Goal: Information Seeking & Learning: Learn about a topic

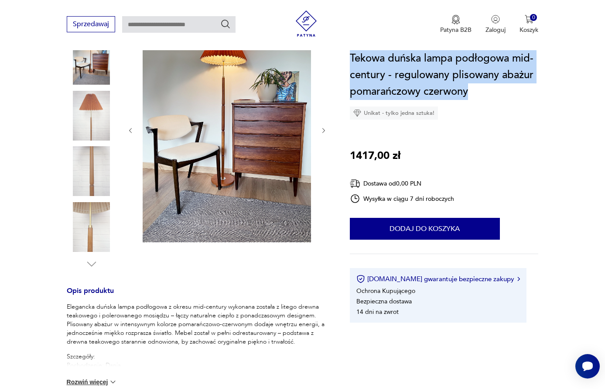
drag, startPoint x: 351, startPoint y: 58, endPoint x: 540, endPoint y: 88, distance: 191.5
click at [540, 88] on section "Opis produktu Elegancka duńska lampa podłogowa z okresu mid-century wykonana zo…" at bounding box center [302, 288] width 605 height 542
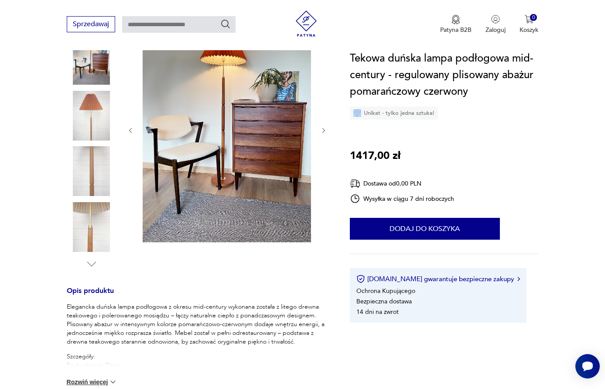
drag, startPoint x: 386, startPoint y: 111, endPoint x: 242, endPoint y: 107, distance: 144.0
click at [276, 132] on section "Opis produktu Elegancka duńska lampa podłogowa z okresu mid-century wykonana zo…" at bounding box center [302, 288] width 605 height 542
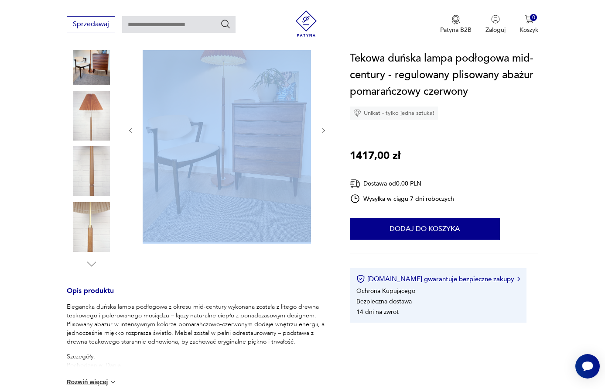
click at [492, 138] on div "Tekowa duńska lampa podłogowa mid-century - regulowany plisowany abażur pomarań…" at bounding box center [444, 186] width 189 height 272
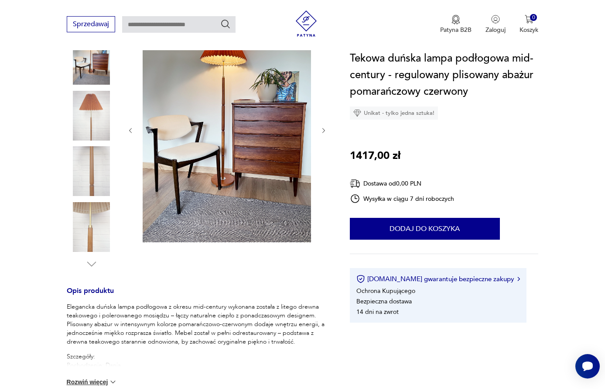
click at [91, 123] on img at bounding box center [92, 116] width 50 height 50
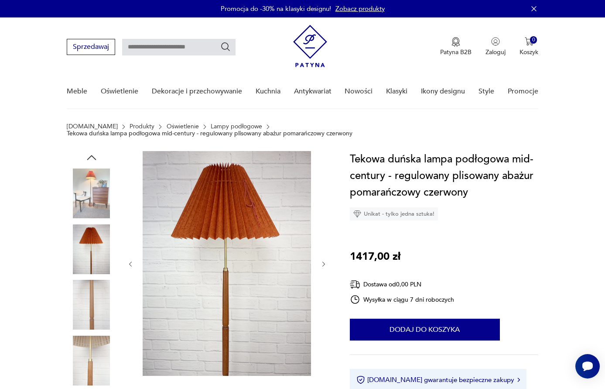
click at [92, 155] on icon "button" at bounding box center [91, 157] width 9 height 5
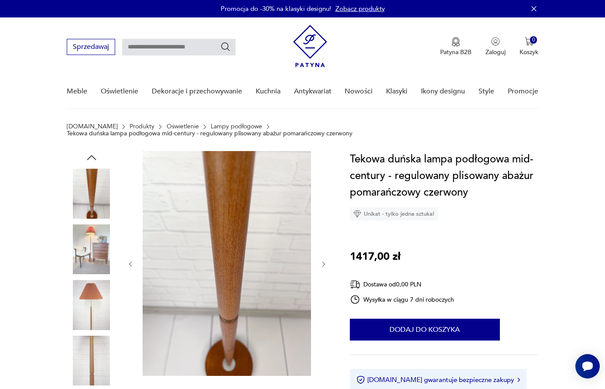
click at [92, 155] on icon "button" at bounding box center [91, 157] width 9 height 5
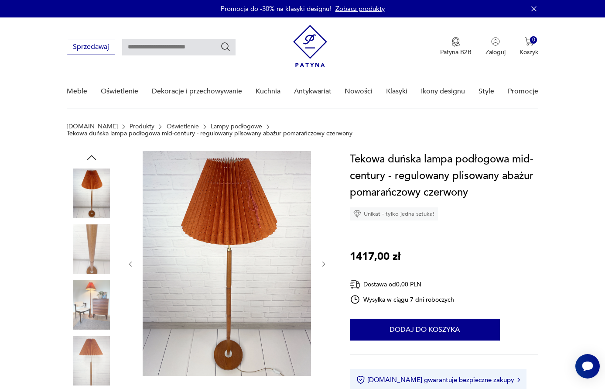
click at [92, 155] on icon "button" at bounding box center [91, 157] width 9 height 5
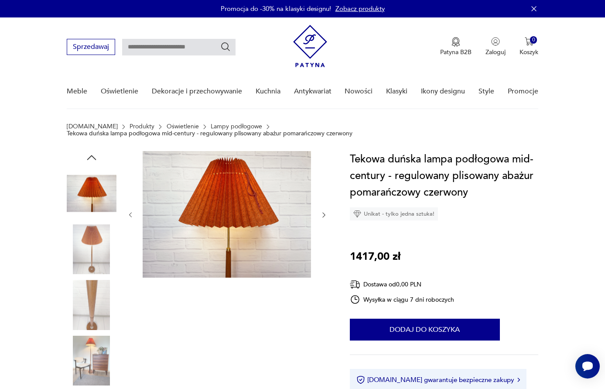
click at [92, 155] on icon "button" at bounding box center [91, 157] width 9 height 5
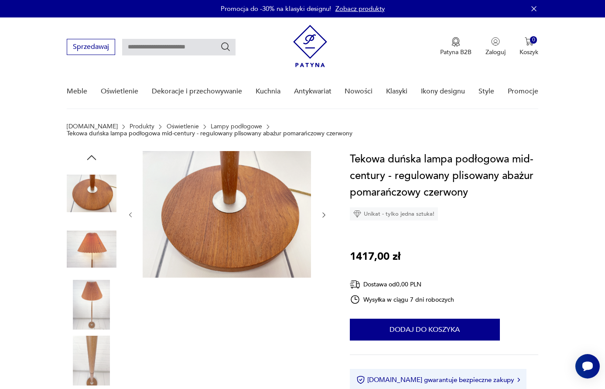
click at [92, 155] on icon "button" at bounding box center [91, 157] width 9 height 5
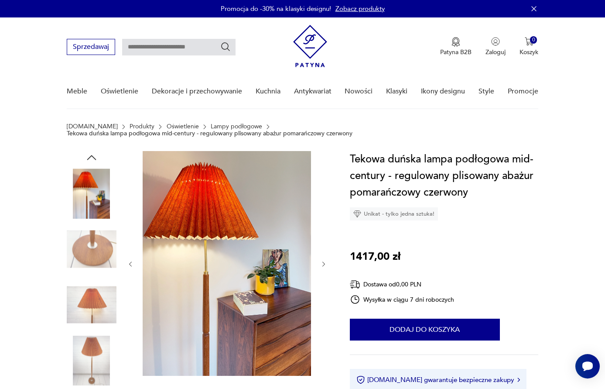
click at [92, 155] on icon "button" at bounding box center [91, 157] width 9 height 5
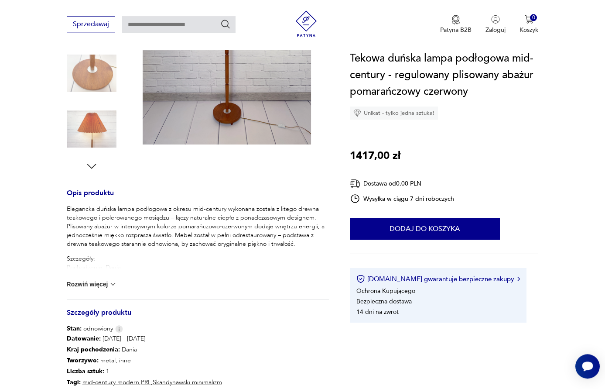
scroll to position [267, 0]
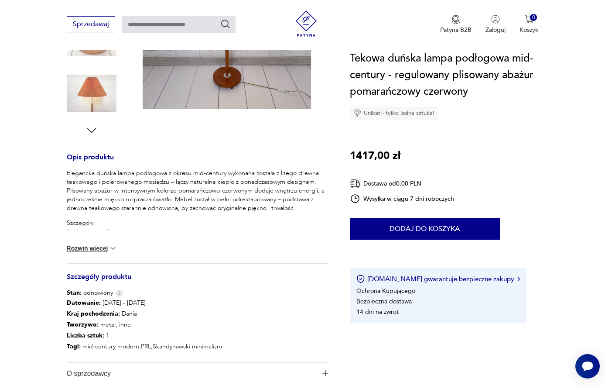
click at [99, 244] on button "Rozwiń więcej" at bounding box center [92, 248] width 51 height 9
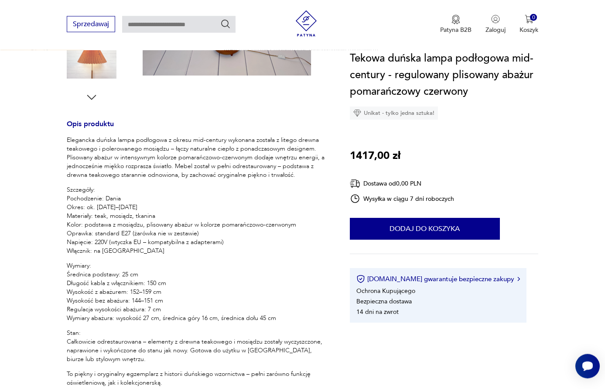
scroll to position [356, 0]
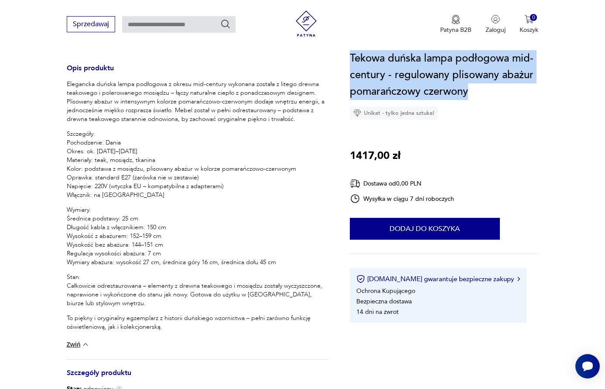
drag, startPoint x: 351, startPoint y: 59, endPoint x: 515, endPoint y: 85, distance: 166.6
click at [515, 85] on h1 "Tekowa duńska lampa podłogowa mid-century - regulowany plisowany abażur pomarań…" at bounding box center [444, 75] width 189 height 50
copy h1 "Tekowa duńska lampa podłogowa mid-century - regulowany plisowany abażur pomarań…"
